Goal: Information Seeking & Learning: Learn about a topic

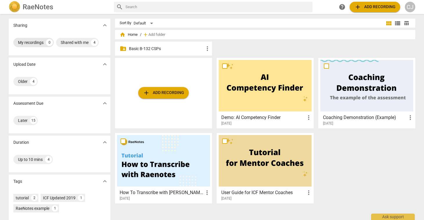
click at [30, 43] on div "My recordings" at bounding box center [31, 43] width 26 height 6
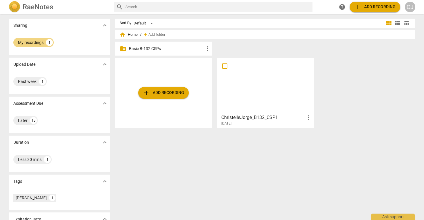
click at [238, 93] on div at bounding box center [265, 85] width 93 height 51
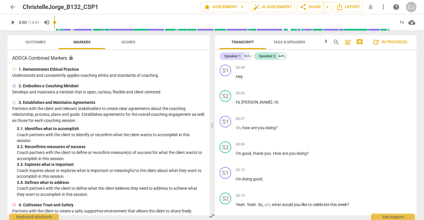
click at [12, 6] on span "arrow_back" at bounding box center [12, 6] width 7 height 7
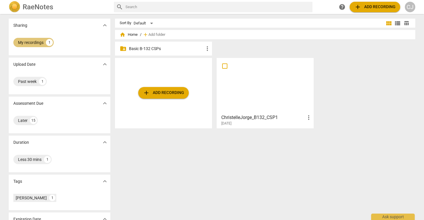
click at [34, 41] on div "My recordings" at bounding box center [31, 43] width 26 height 6
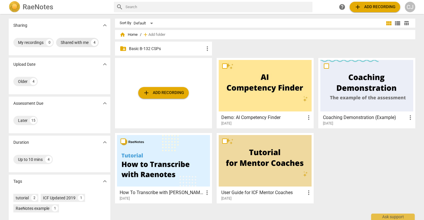
click at [75, 42] on div "Shared with me" at bounding box center [75, 43] width 28 height 6
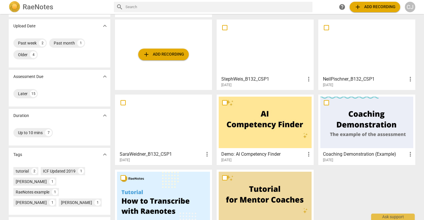
scroll to position [19, 0]
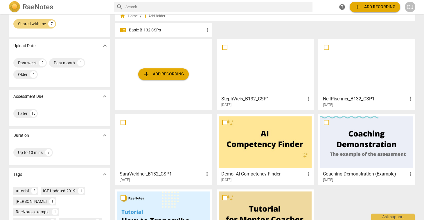
click at [155, 142] on div at bounding box center [163, 141] width 93 height 51
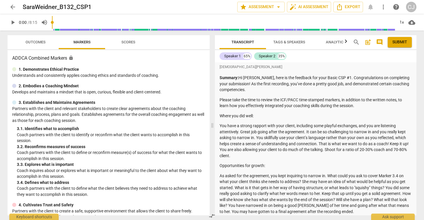
click at [14, 5] on span "arrow_back" at bounding box center [12, 6] width 7 height 7
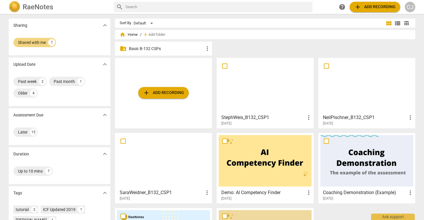
click at [249, 92] on div at bounding box center [265, 85] width 93 height 51
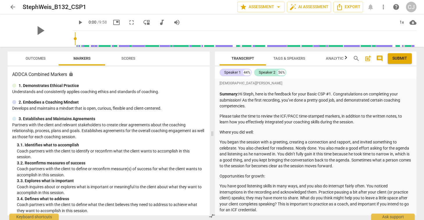
click at [11, 6] on span "arrow_back" at bounding box center [12, 6] width 7 height 7
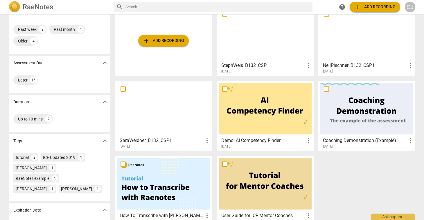
scroll to position [64, 0]
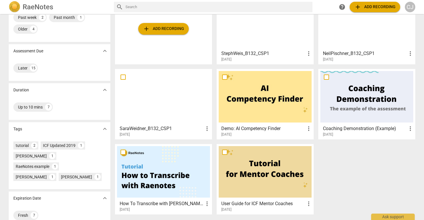
click at [168, 103] on div at bounding box center [163, 96] width 93 height 51
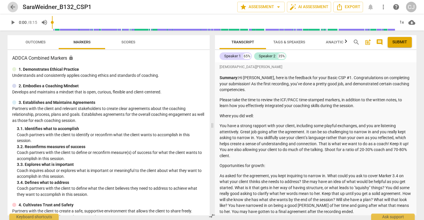
click at [12, 6] on span "arrow_back" at bounding box center [12, 6] width 7 height 7
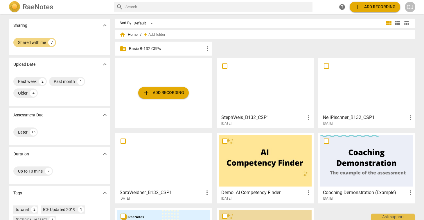
click at [379, 93] on div at bounding box center [367, 85] width 93 height 51
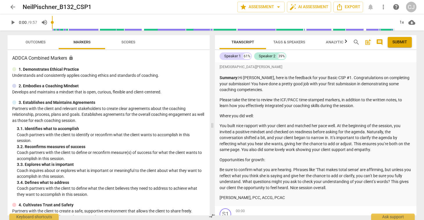
click at [10, 6] on span "arrow_back" at bounding box center [12, 6] width 7 height 7
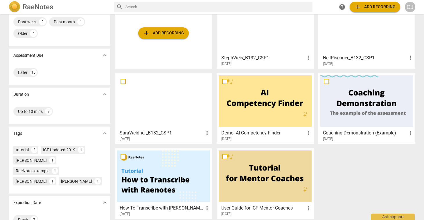
scroll to position [60, 0]
click at [22, 70] on div "Later" at bounding box center [23, 72] width 10 height 6
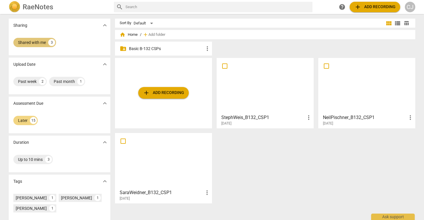
click at [34, 42] on div "Shared with me" at bounding box center [32, 43] width 28 height 6
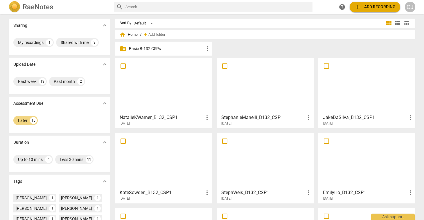
click at [148, 91] on div at bounding box center [163, 85] width 93 height 51
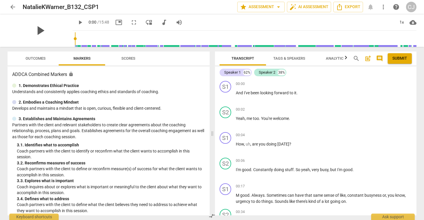
click at [39, 30] on span "play_arrow" at bounding box center [40, 30] width 15 height 15
click at [130, 22] on span "fullscreen" at bounding box center [133, 22] width 7 height 7
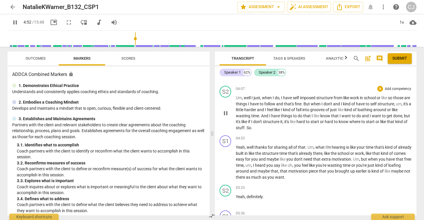
scroll to position [659, 0]
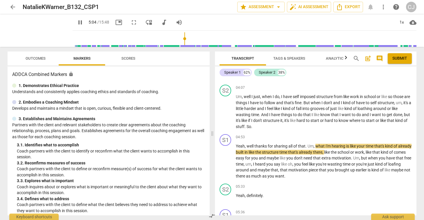
click at [336, 57] on span "Analytics" at bounding box center [336, 58] width 20 height 4
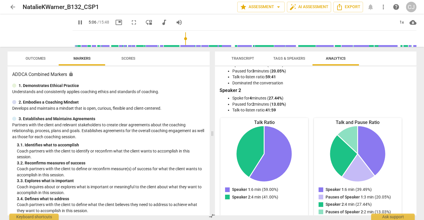
scroll to position [36, 0]
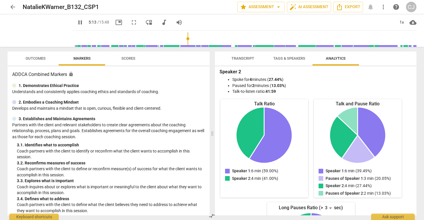
click at [246, 59] on span "Transcript" at bounding box center [243, 58] width 23 height 4
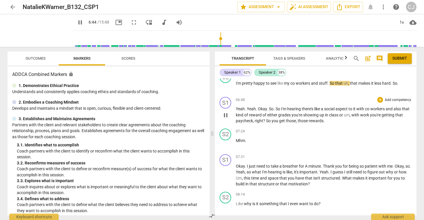
scroll to position [938, 0]
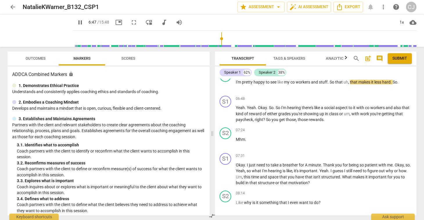
click at [77, 22] on span "pause" at bounding box center [80, 22] width 7 height 7
type input "407"
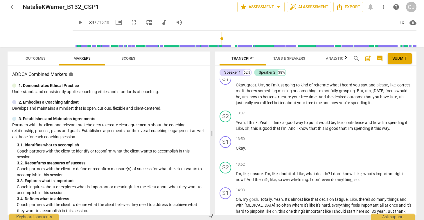
scroll to position [1461, 0]
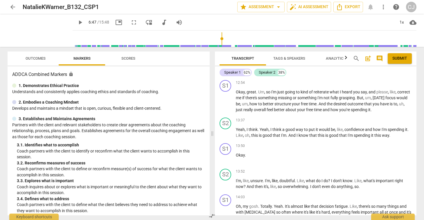
click at [13, 6] on span "arrow_back" at bounding box center [12, 6] width 7 height 7
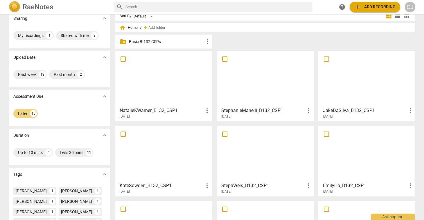
scroll to position [1, 0]
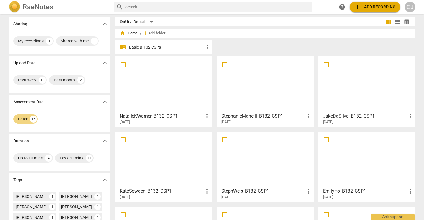
click at [259, 101] on div at bounding box center [265, 83] width 93 height 51
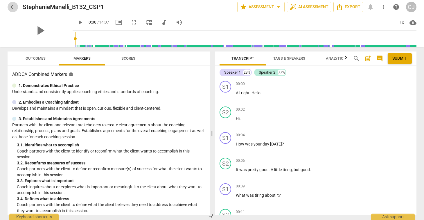
click at [10, 6] on span "arrow_back" at bounding box center [12, 6] width 7 height 7
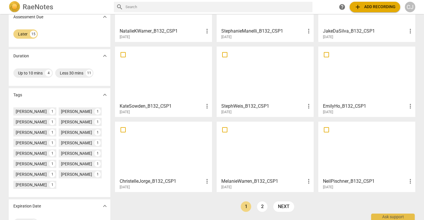
scroll to position [105, 0]
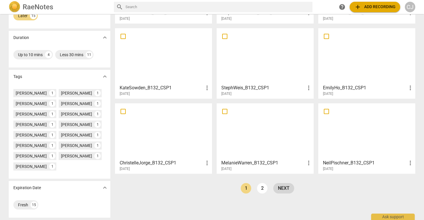
click at [284, 190] on link "next" at bounding box center [283, 188] width 21 height 10
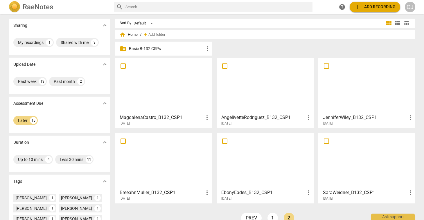
scroll to position [105, 0]
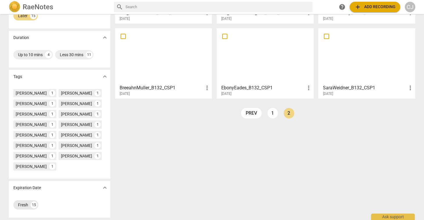
click at [26, 204] on div "Fresh" at bounding box center [23, 205] width 10 height 6
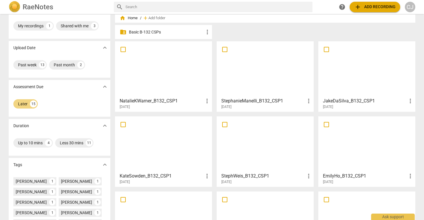
scroll to position [105, 0]
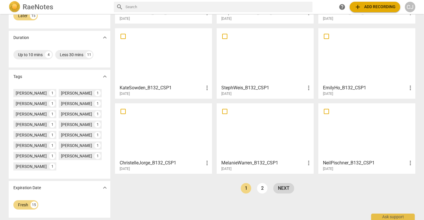
click at [283, 188] on link "next" at bounding box center [283, 188] width 21 height 10
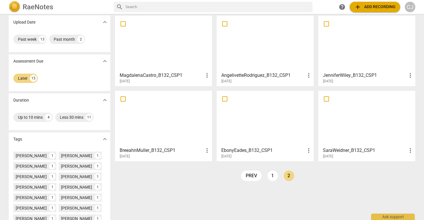
scroll to position [69, 0]
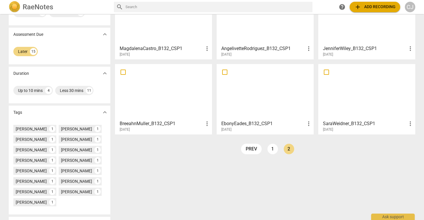
click at [338, 164] on div "Sharing expand_more My recordings 1 Shared with me 3 Upload Date expand_more Pa…" at bounding box center [212, 117] width 424 height 205
click at [25, 50] on div "Later" at bounding box center [23, 52] width 10 height 6
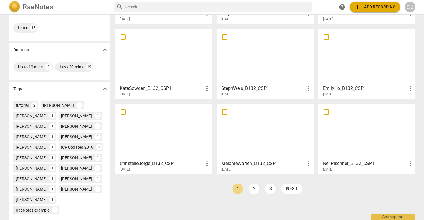
scroll to position [148, 0]
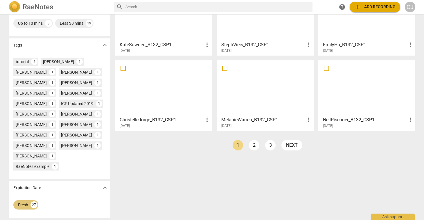
click at [22, 205] on div "Fresh" at bounding box center [23, 205] width 10 height 6
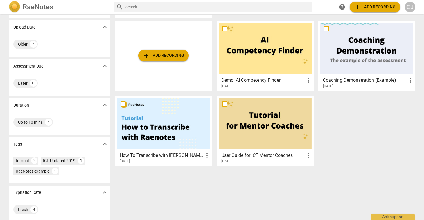
scroll to position [42, 0]
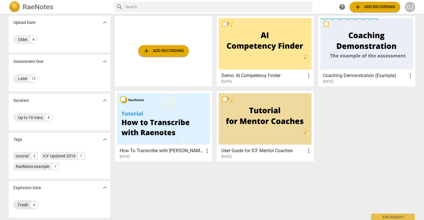
click at [24, 202] on div "Fresh" at bounding box center [23, 205] width 10 height 6
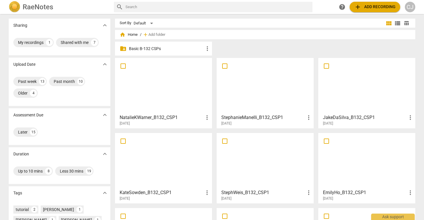
scroll to position [148, 0]
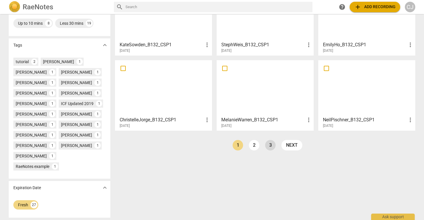
click at [271, 146] on link "3" at bounding box center [270, 145] width 10 height 10
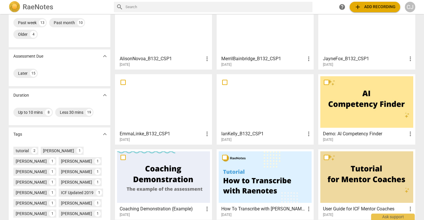
scroll to position [39, 0]
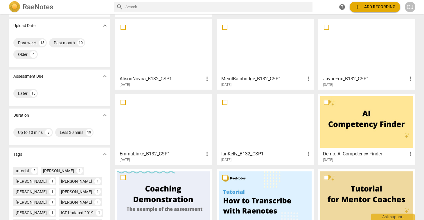
click at [261, 120] on div at bounding box center [265, 121] width 93 height 51
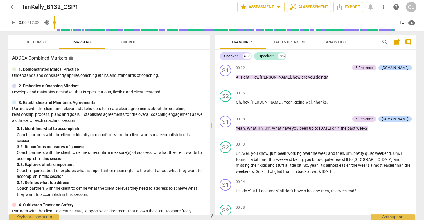
click at [13, 9] on span "arrow_back" at bounding box center [12, 6] width 7 height 7
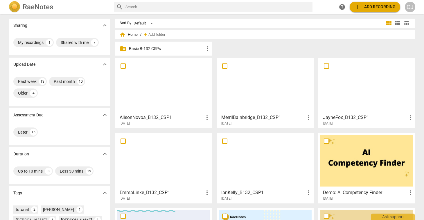
click at [156, 173] on div at bounding box center [163, 160] width 93 height 51
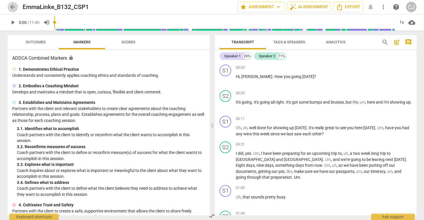
click at [11, 6] on span "arrow_back" at bounding box center [12, 6] width 7 height 7
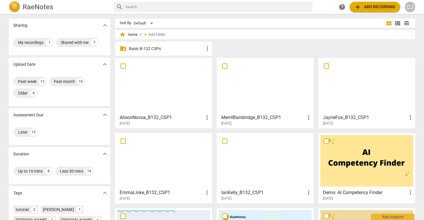
click at [347, 95] on div at bounding box center [367, 85] width 93 height 51
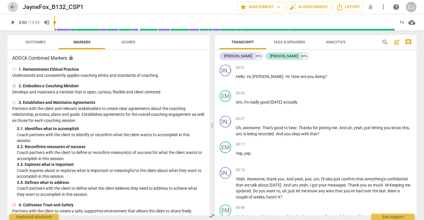
click at [12, 7] on span "arrow_back" at bounding box center [12, 6] width 7 height 7
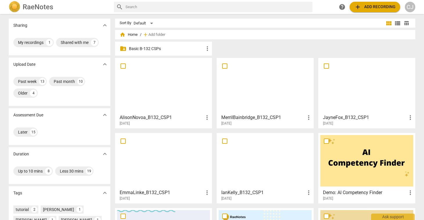
click at [261, 93] on div at bounding box center [265, 85] width 93 height 51
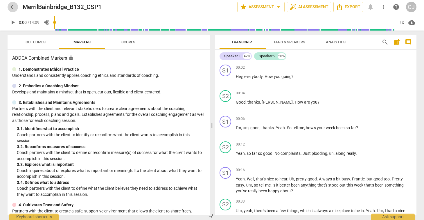
click at [13, 4] on span "arrow_back" at bounding box center [12, 6] width 7 height 7
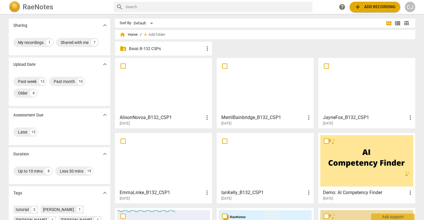
click at [176, 94] on div at bounding box center [163, 85] width 93 height 51
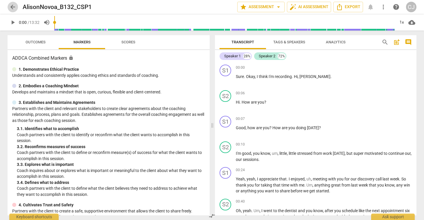
click at [10, 6] on span "arrow_back" at bounding box center [12, 6] width 7 height 7
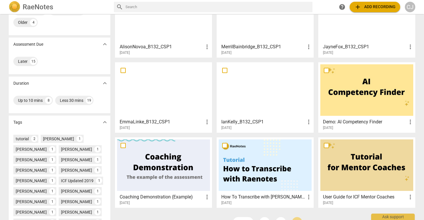
scroll to position [148, 0]
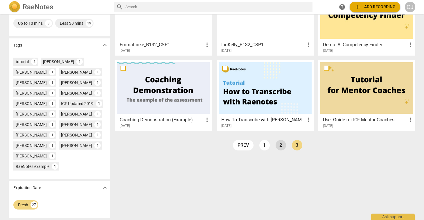
click at [280, 147] on link "2" at bounding box center [281, 145] width 10 height 10
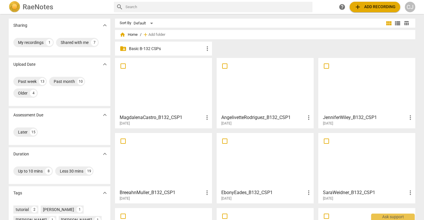
scroll to position [148, 0]
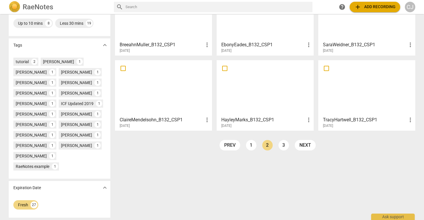
click at [362, 85] on div at bounding box center [367, 87] width 93 height 51
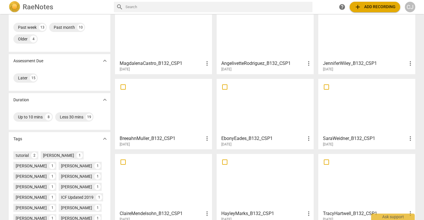
scroll to position [66, 0]
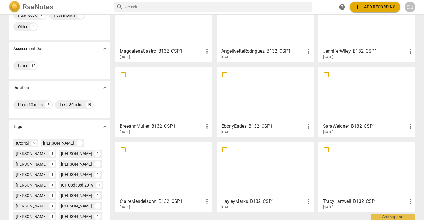
click at [248, 164] on div at bounding box center [265, 169] width 93 height 51
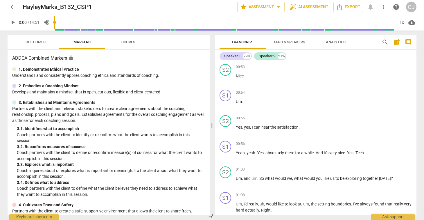
scroll to position [357, 0]
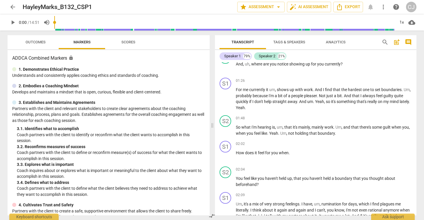
click at [10, 9] on span "arrow_back" at bounding box center [12, 6] width 7 height 7
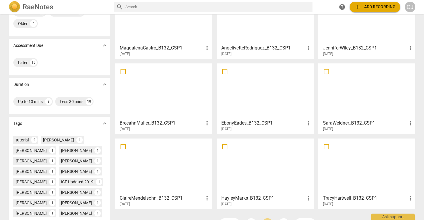
scroll to position [148, 0]
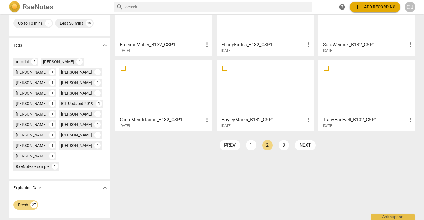
click at [159, 91] on div at bounding box center [163, 87] width 93 height 51
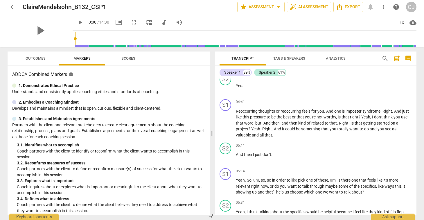
scroll to position [861, 0]
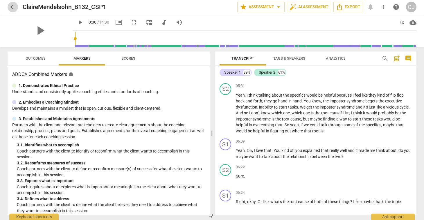
click at [12, 6] on span "arrow_back" at bounding box center [12, 6] width 7 height 7
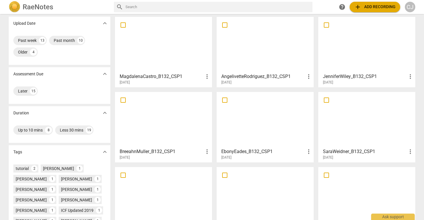
scroll to position [42, 0]
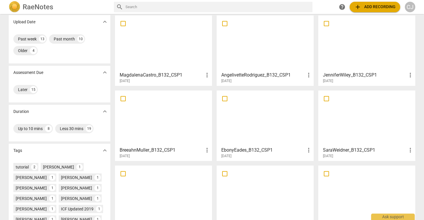
click at [356, 123] on div at bounding box center [367, 117] width 93 height 51
